Goal: Task Accomplishment & Management: Use online tool/utility

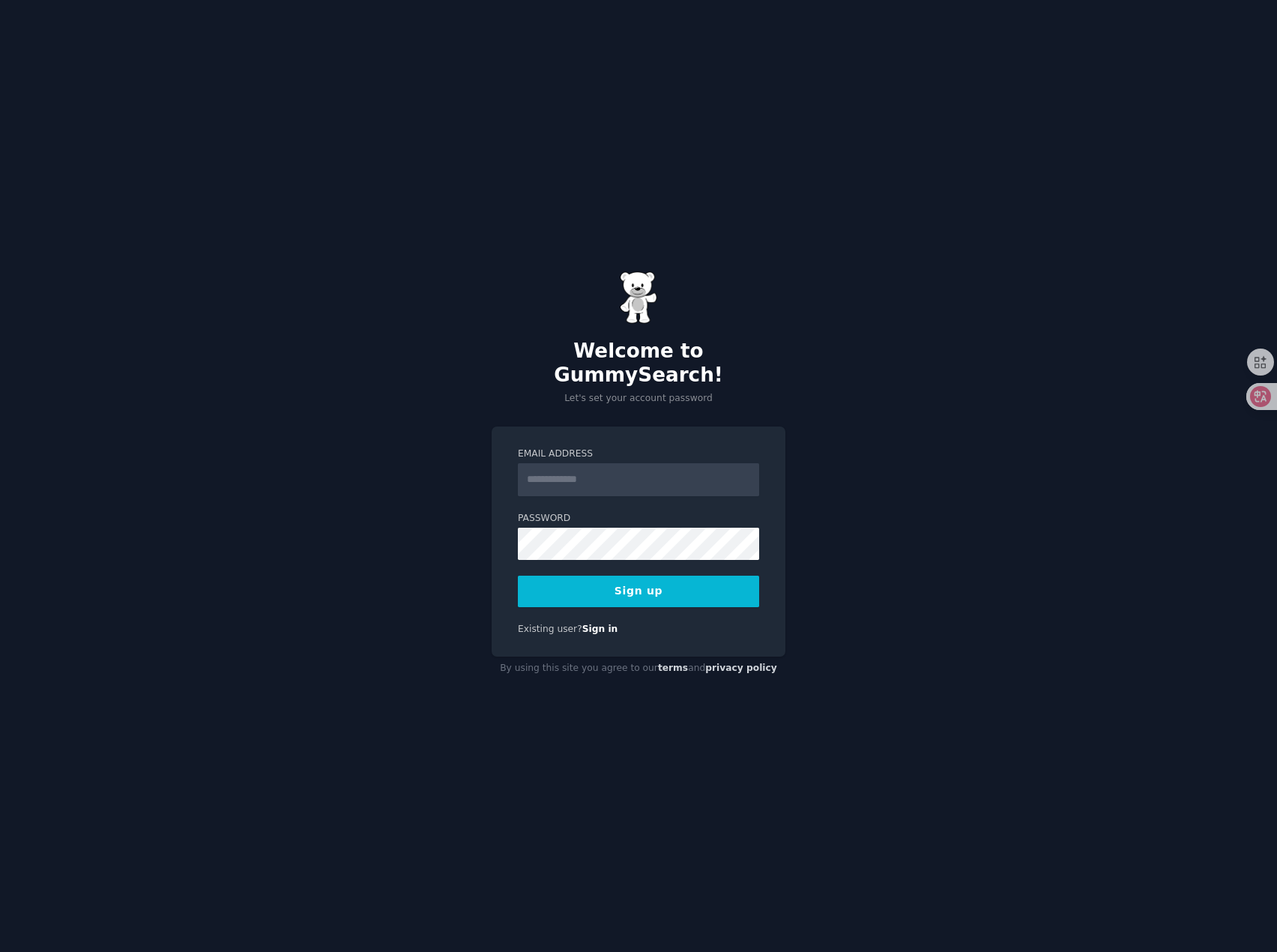
click at [657, 463] on input "Email Address" at bounding box center [638, 479] width 241 height 33
type input "**********"
click at [496, 602] on div "**********" at bounding box center [638, 541] width 294 height 230
click at [646, 575] on button "Sign up" at bounding box center [638, 591] width 241 height 31
click at [655, 579] on div "Sign up" at bounding box center [638, 591] width 241 height 31
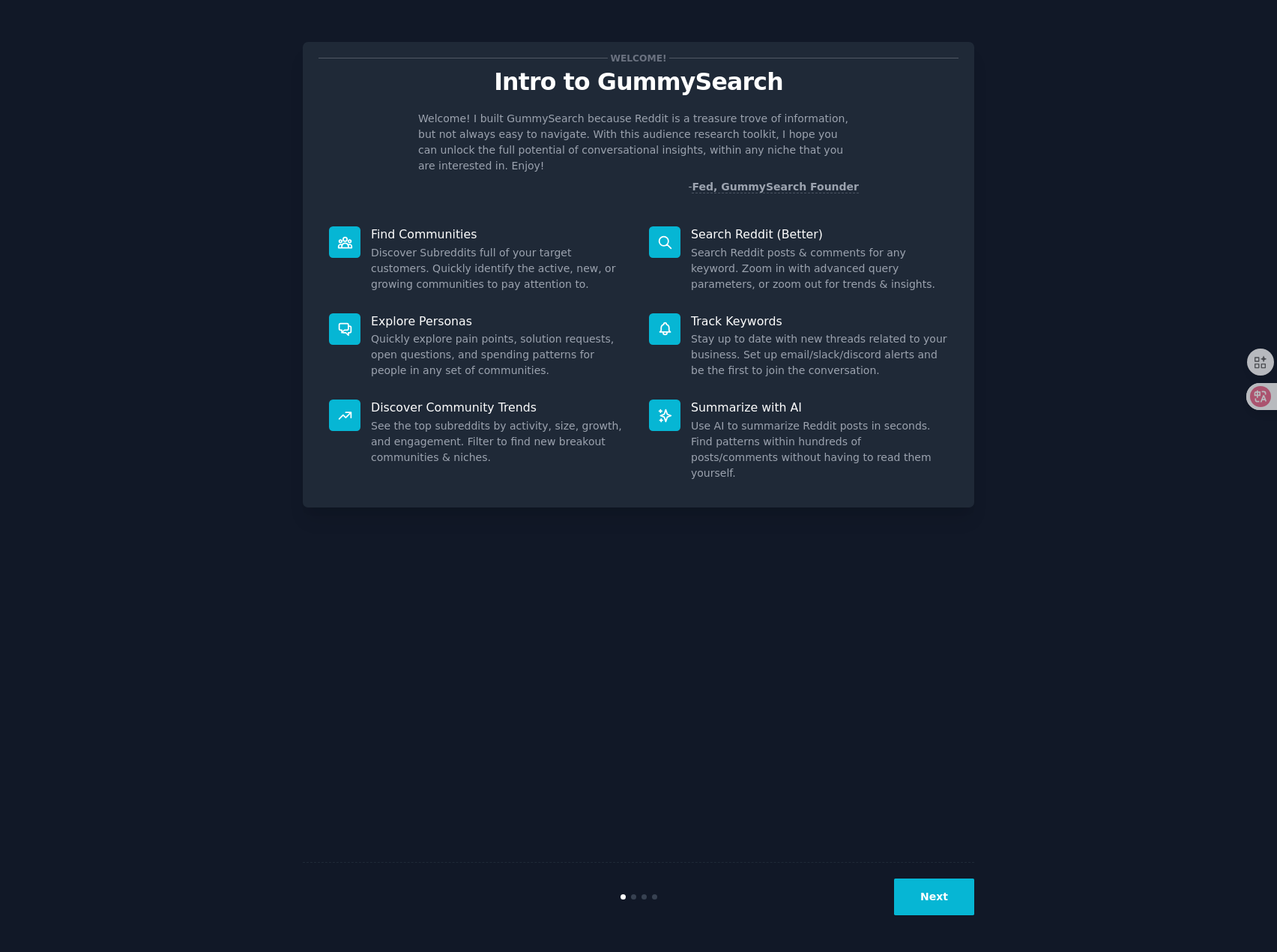
click at [913, 893] on button "Next" at bounding box center [935, 896] width 80 height 37
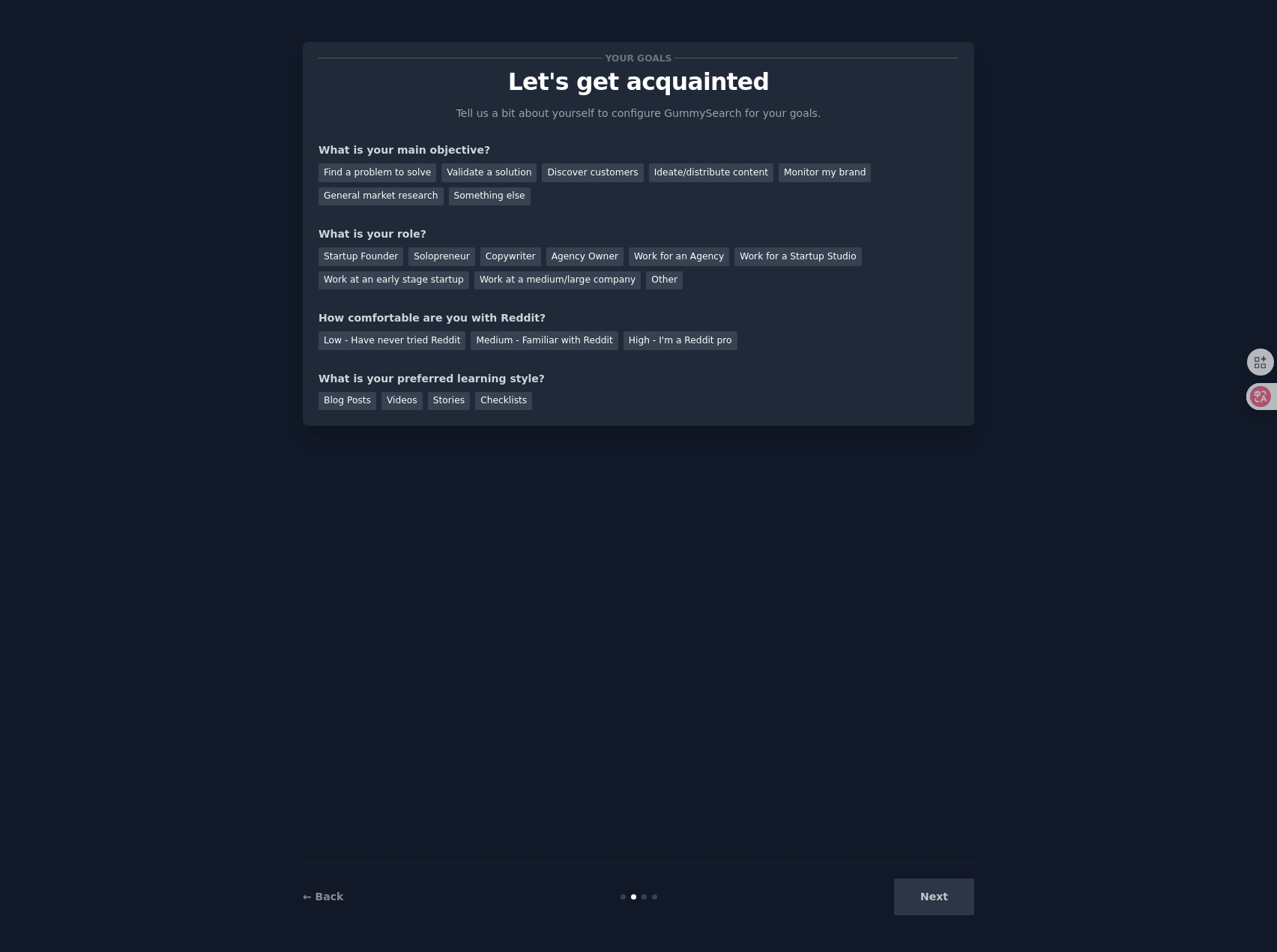
click at [916, 891] on div "Next" at bounding box center [862, 896] width 224 height 37
click at [394, 175] on div "Find a problem to solve" at bounding box center [377, 173] width 118 height 18
click at [382, 254] on div "Startup Founder" at bounding box center [360, 256] width 85 height 18
click at [415, 337] on div "Low - Have never tried Reddit" at bounding box center [392, 340] width 147 height 18
click at [352, 401] on div "Blog Posts" at bounding box center [347, 401] width 58 height 18
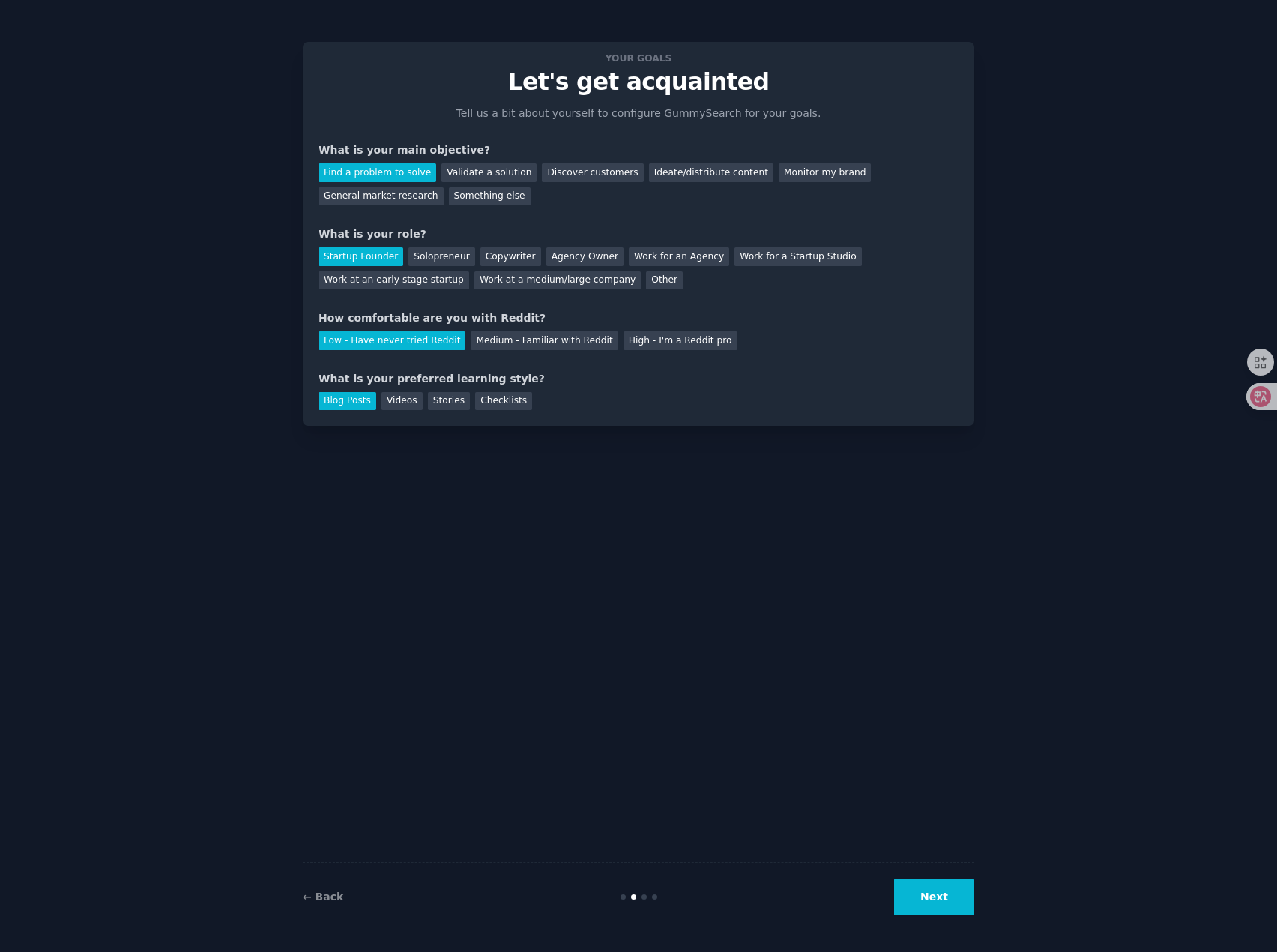
click at [931, 913] on button "Next" at bounding box center [935, 896] width 80 height 37
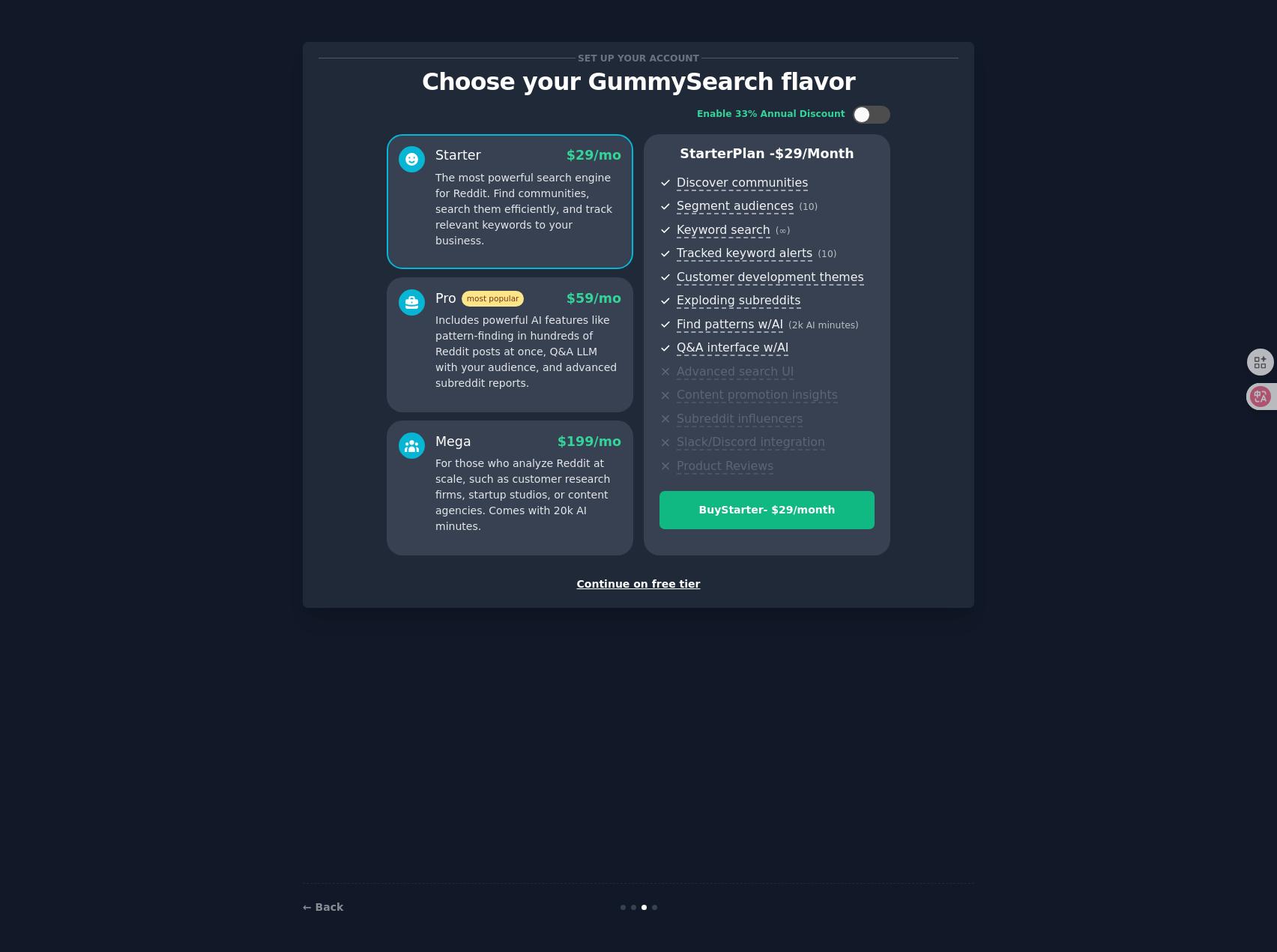
click at [669, 583] on div "Continue on free tier" at bounding box center [638, 583] width 640 height 16
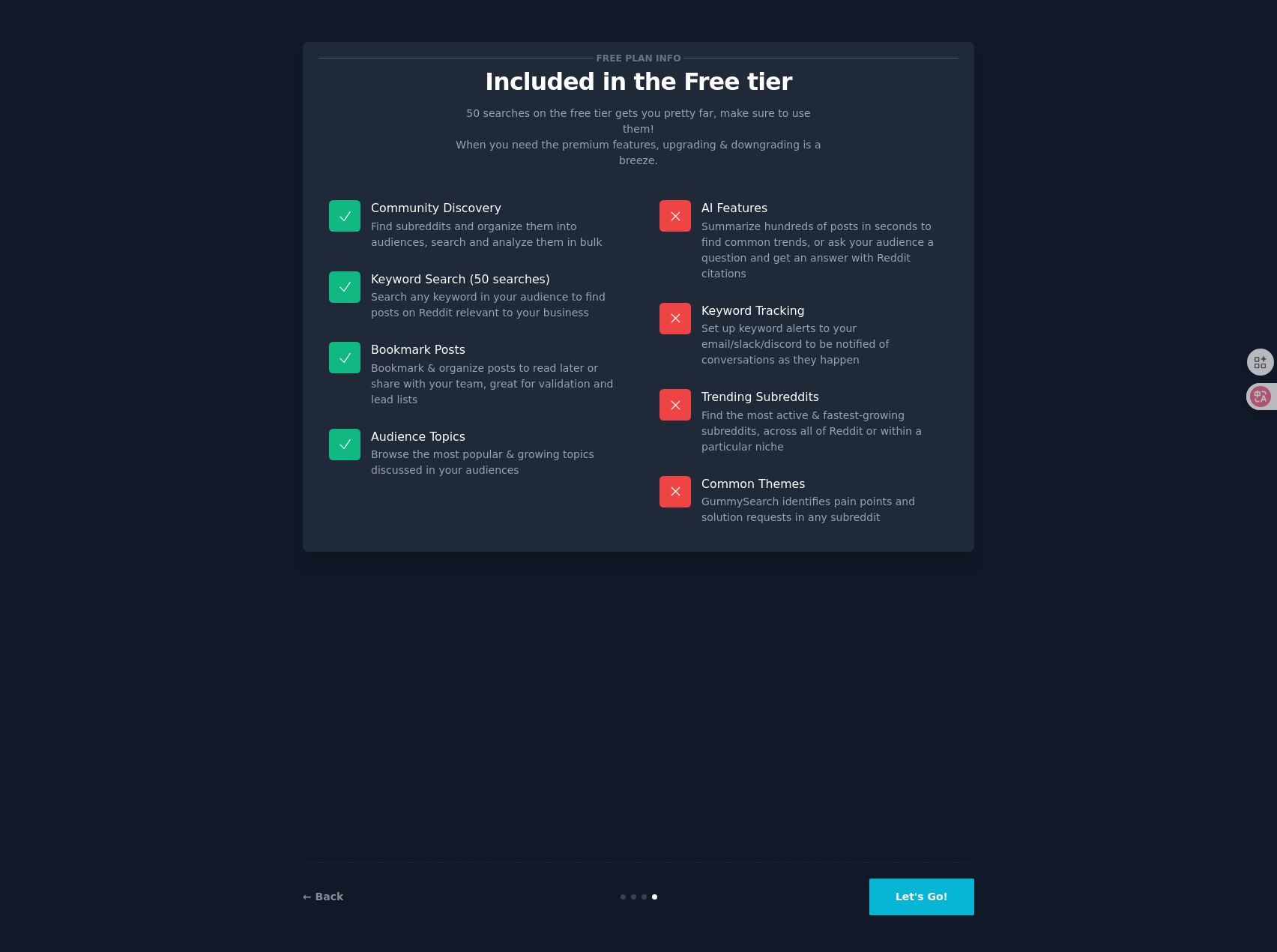
click at [906, 892] on button "Let's Go!" at bounding box center [922, 896] width 105 height 37
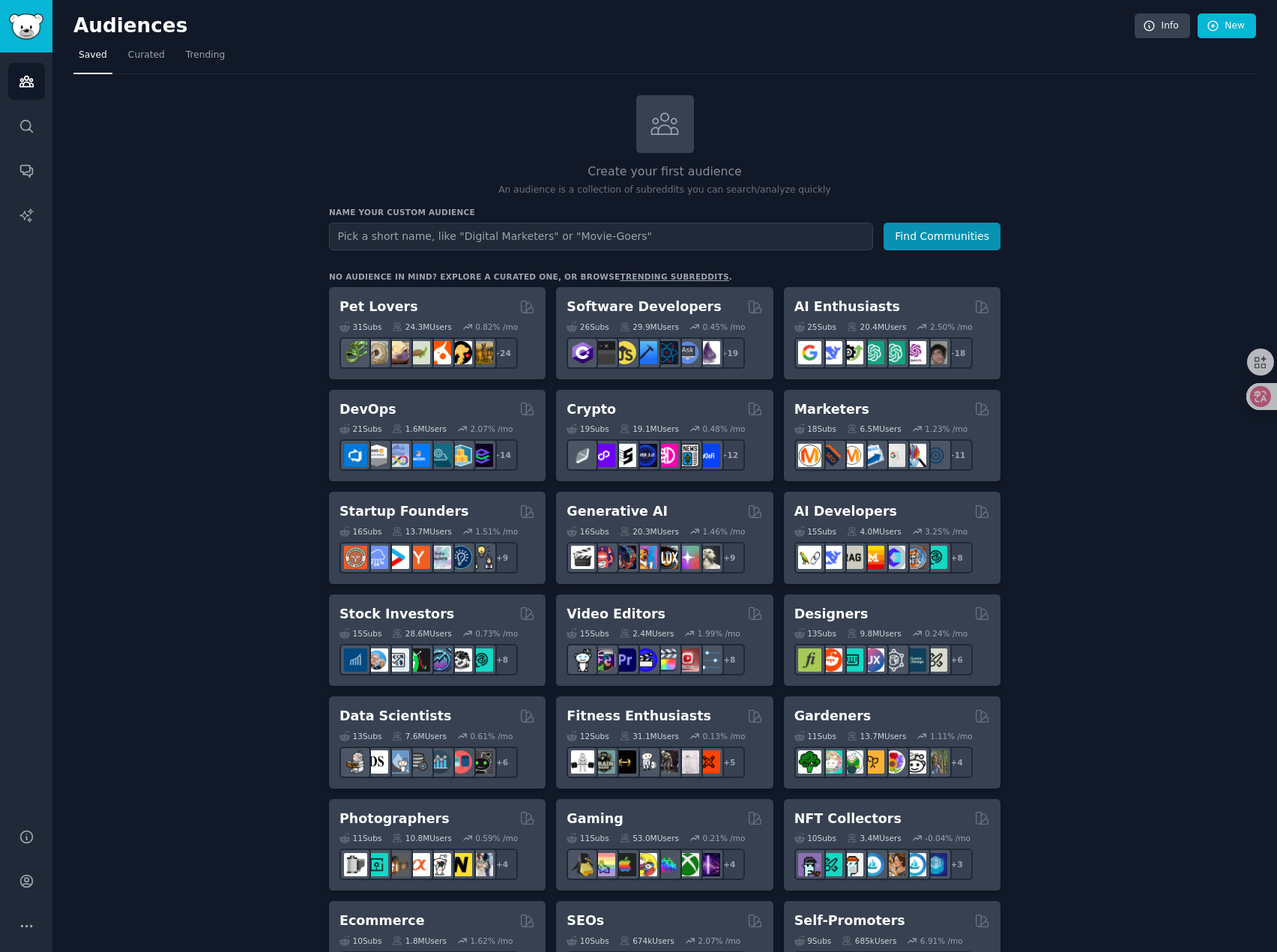
click at [1115, 472] on div "Create your first audience An audience is a collection of subreddits you can se…" at bounding box center [664, 911] width 1183 height 1632
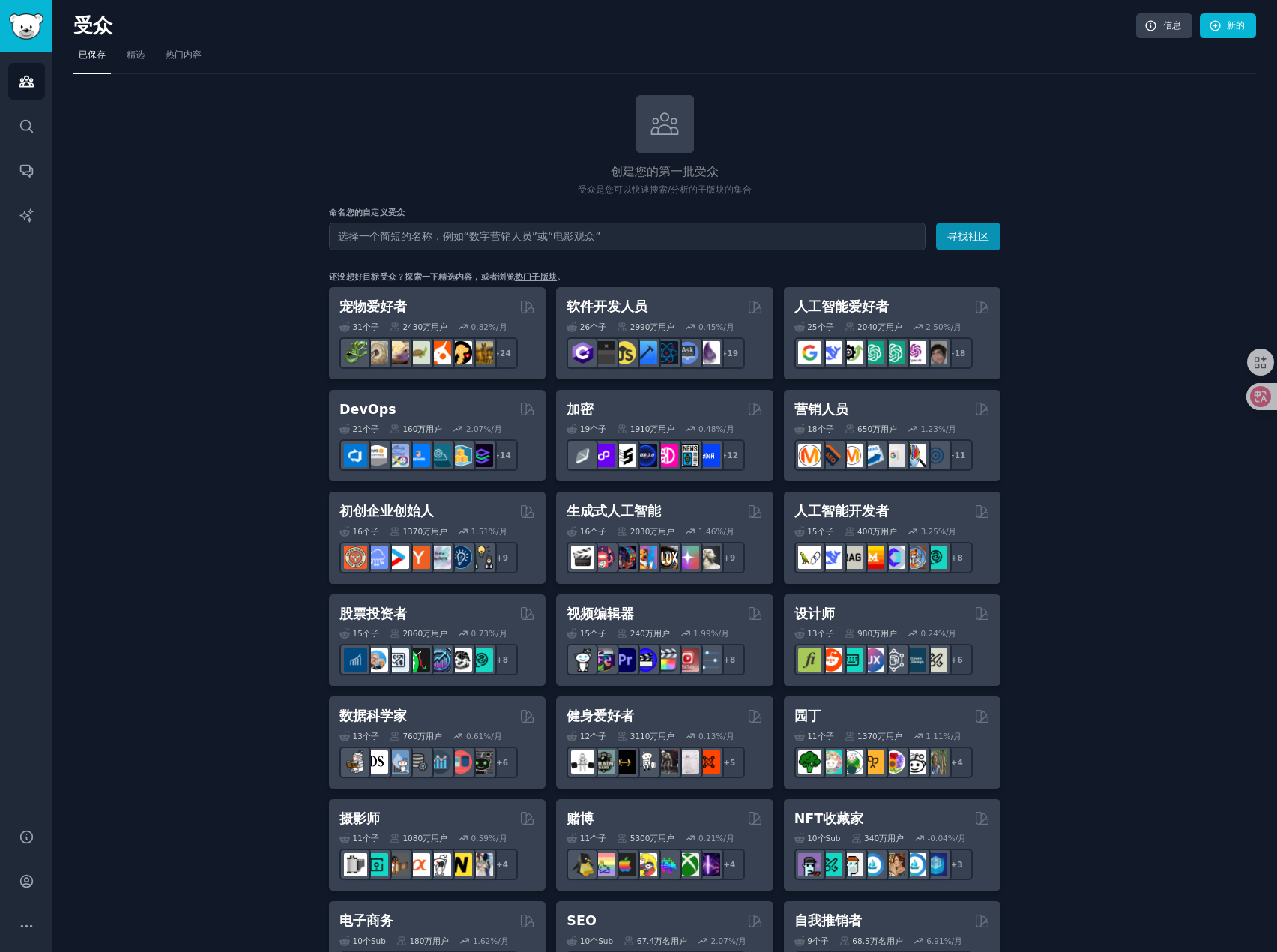
click at [1060, 449] on div "创建您的第一批受众 受众是您可以快速搜索/分析的子版块的集合 命名您的自定义受众 观众姓名 寻找社区 还没想好目标受众？探索一下精选内容，或者浏览 热门子版块…" at bounding box center [664, 902] width 1183 height 1614
click at [522, 276] on font "热门子版块" at bounding box center [536, 276] width 42 height 9
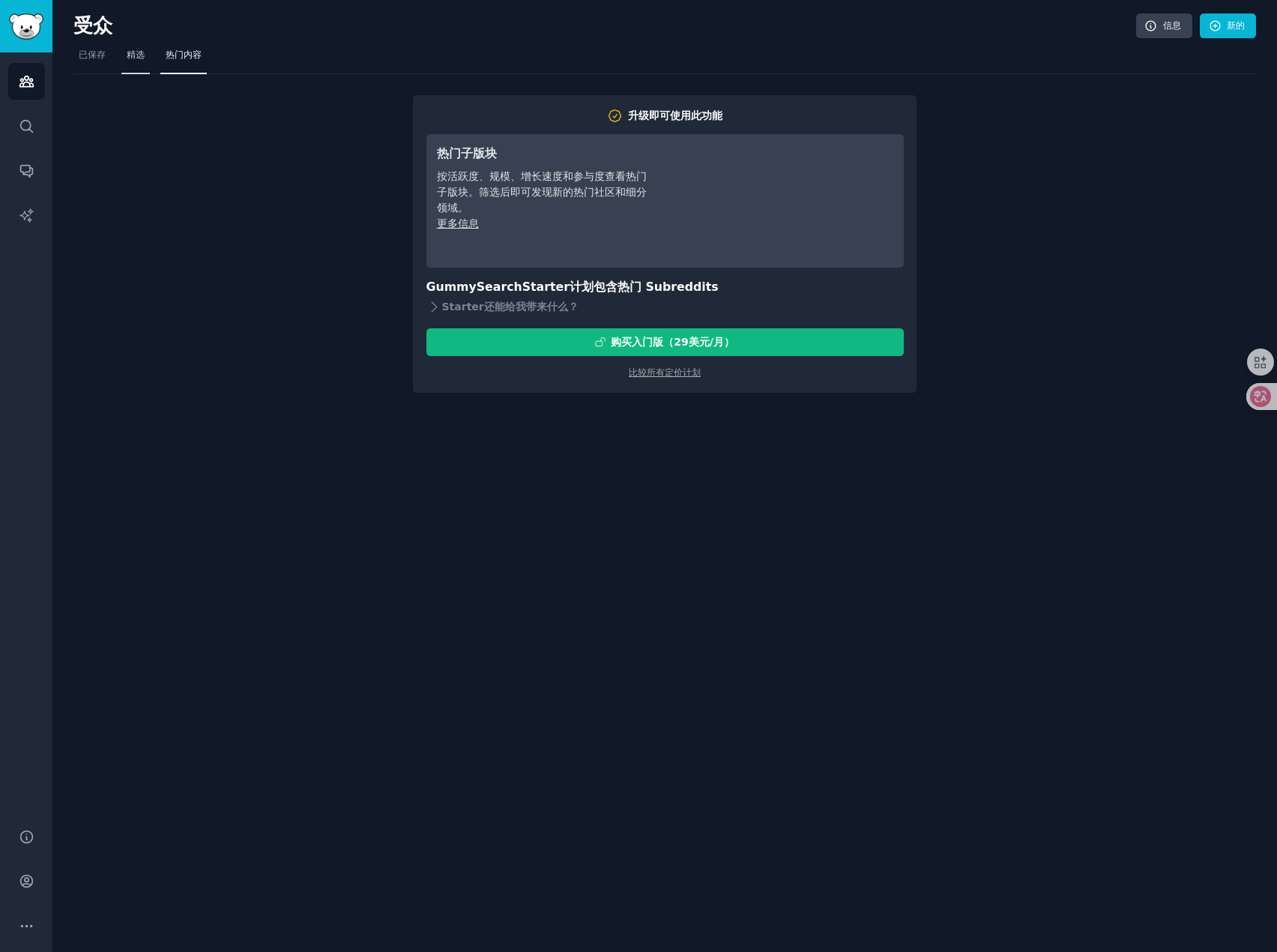
click at [137, 50] on font "精选" at bounding box center [136, 54] width 18 height 10
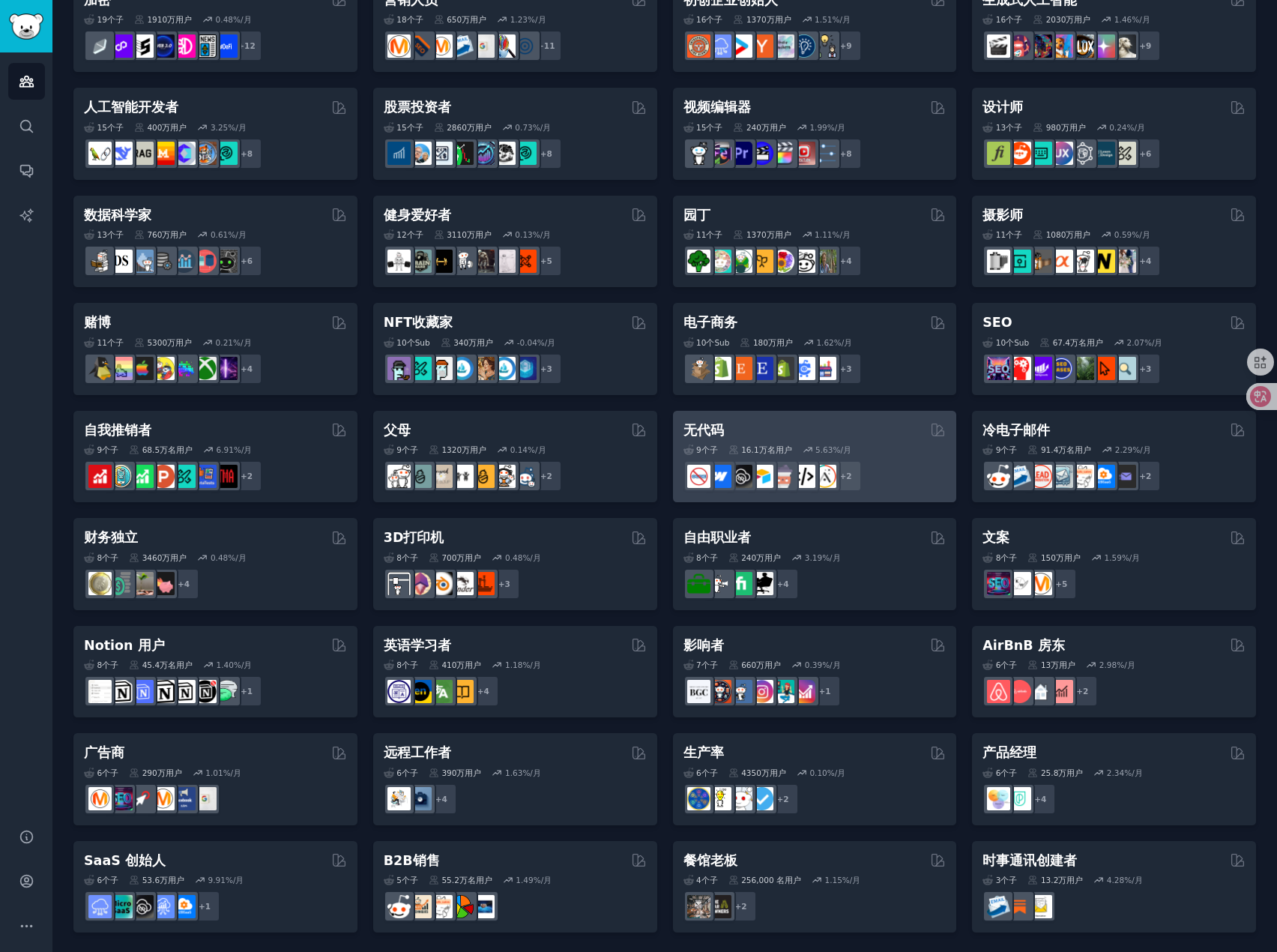
scroll to position [247, 0]
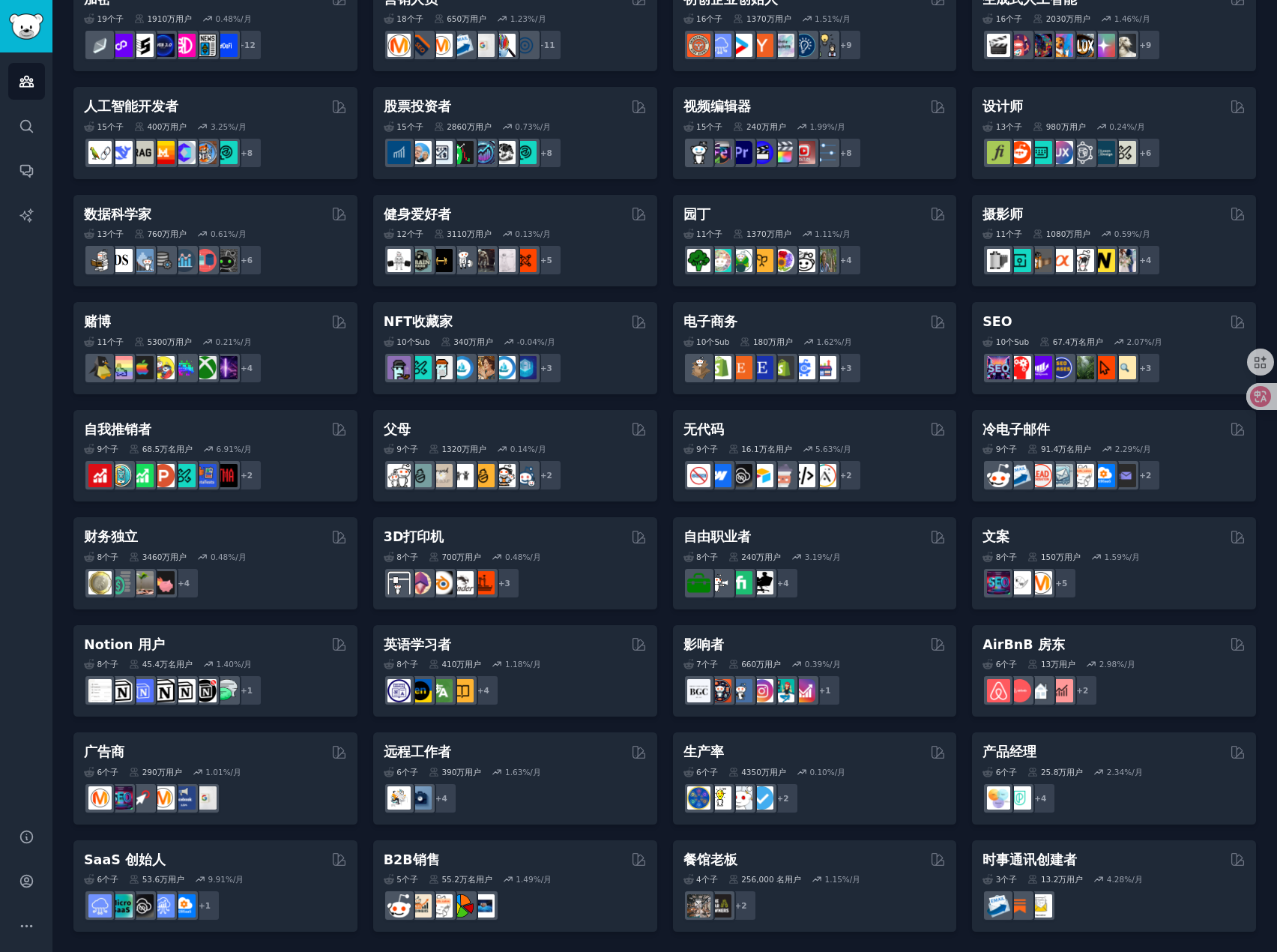
drag, startPoint x: 997, startPoint y: 530, endPoint x: 990, endPoint y: 534, distance: 8.1
click at [990, 534] on font "文案" at bounding box center [996, 537] width 27 height 15
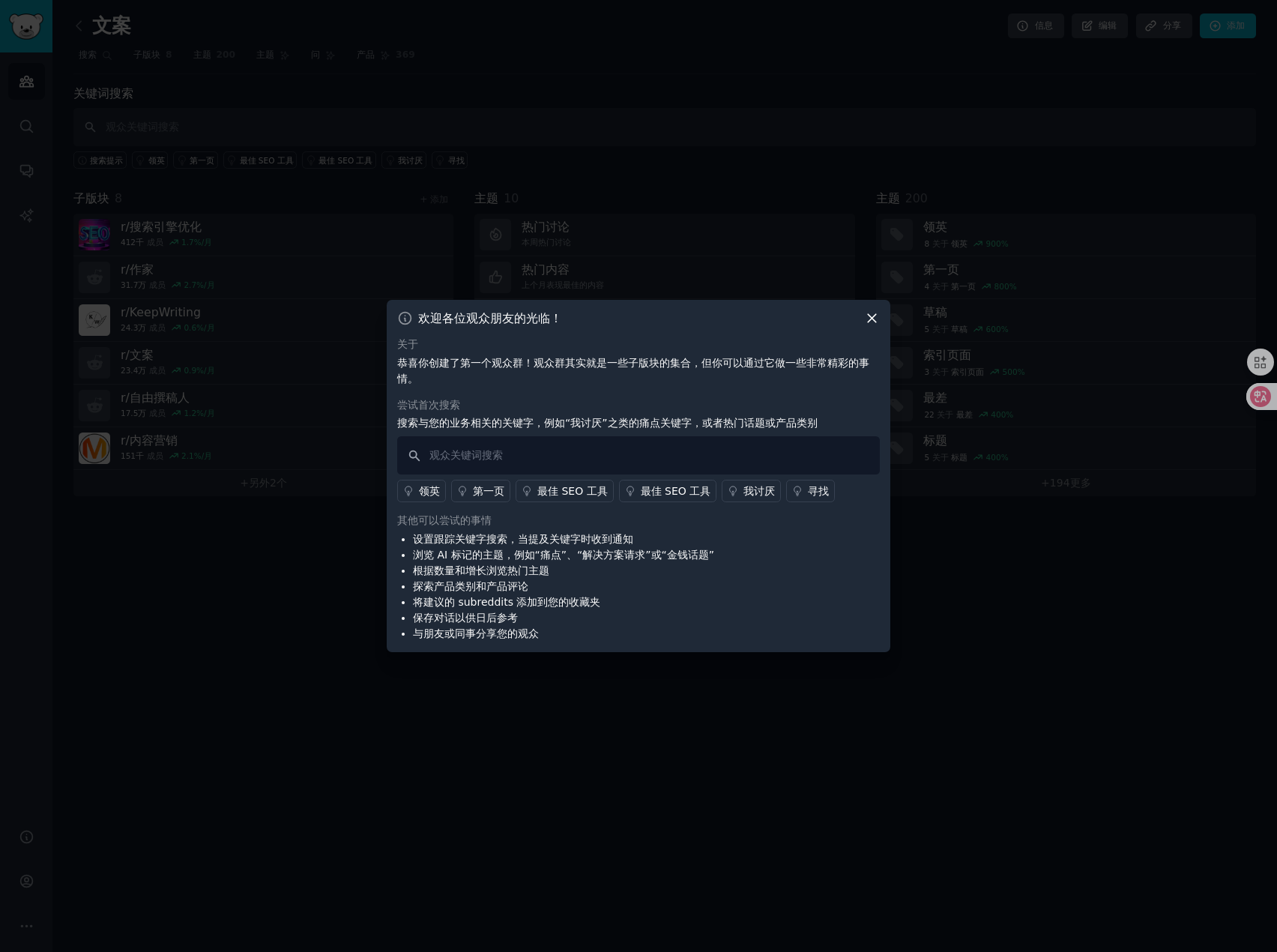
click at [877, 317] on icon at bounding box center [872, 317] width 16 height 16
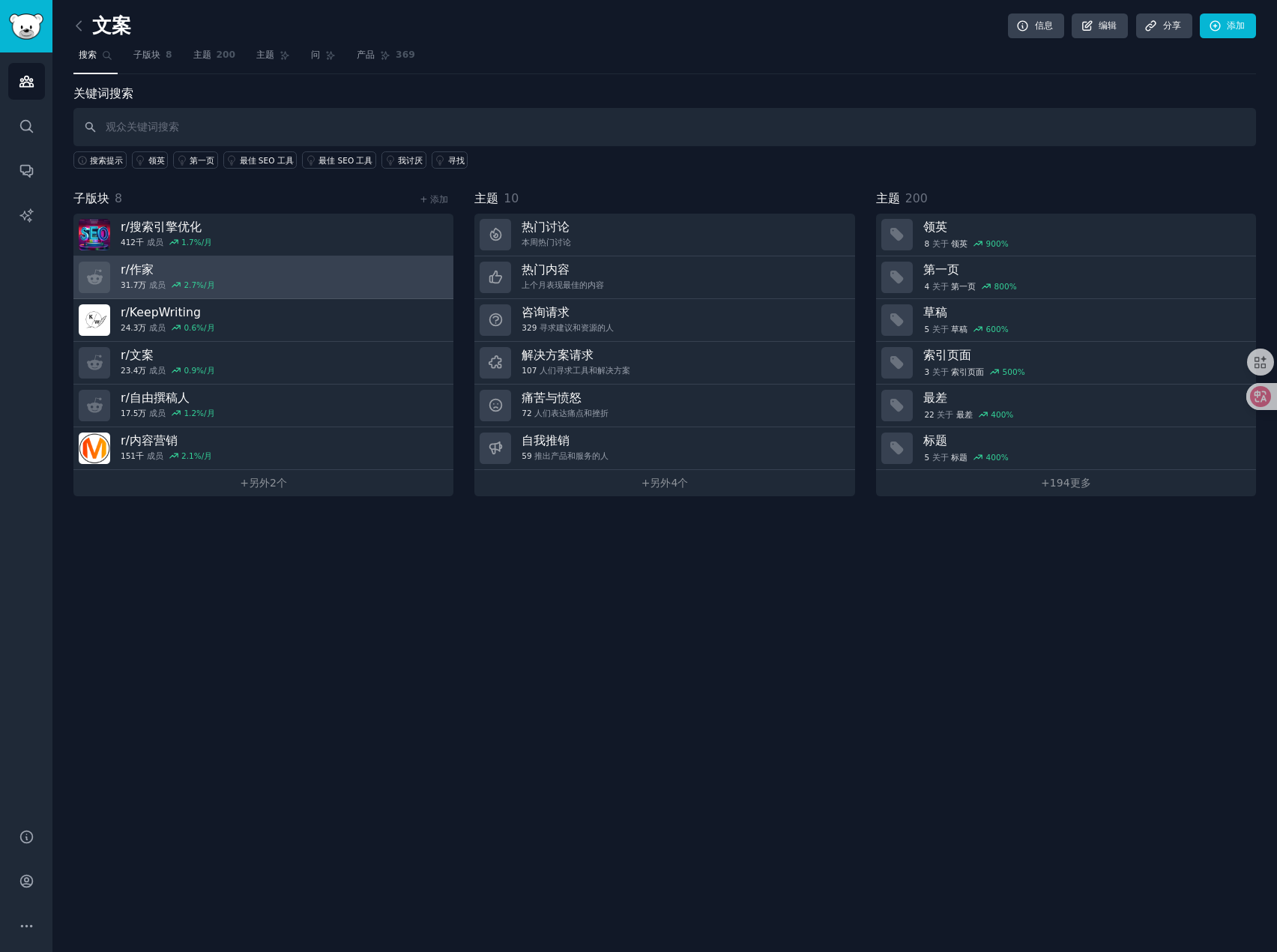
click at [135, 262] on font "作家" at bounding box center [142, 270] width 24 height 15
